Goal: Connect with others: Connect with others

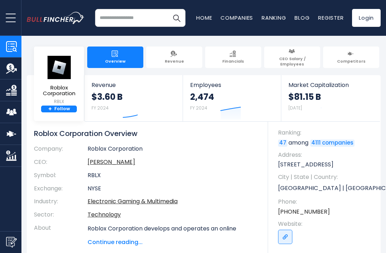
click at [57, 77] on img at bounding box center [58, 67] width 25 height 24
click at [53, 110] on link "+ Follow" at bounding box center [59, 108] width 36 height 7
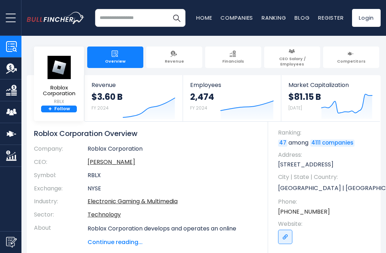
click at [55, 108] on link "+ Follow" at bounding box center [59, 108] width 36 height 7
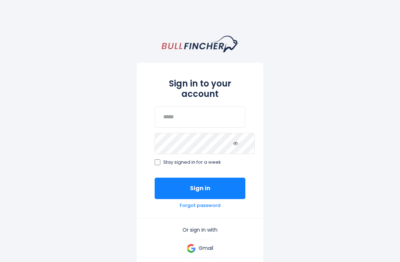
click at [173, 185] on button "Sign in" at bounding box center [200, 188] width 91 height 21
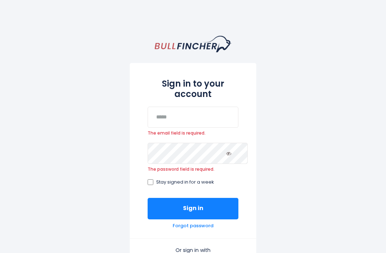
click at [166, 208] on button "Sign in" at bounding box center [193, 208] width 91 height 21
